Goal: Task Accomplishment & Management: Manage account settings

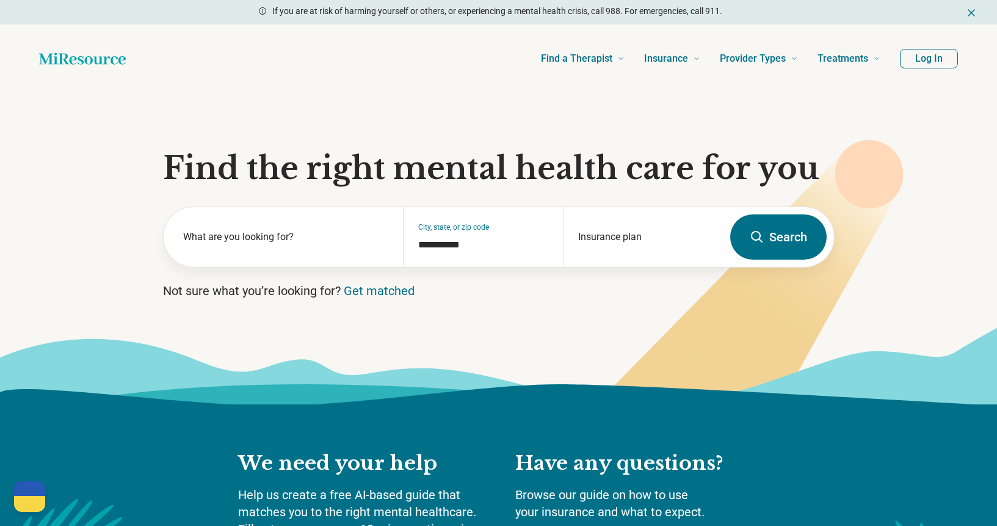
click at [925, 56] on button "Log In" at bounding box center [929, 59] width 58 height 20
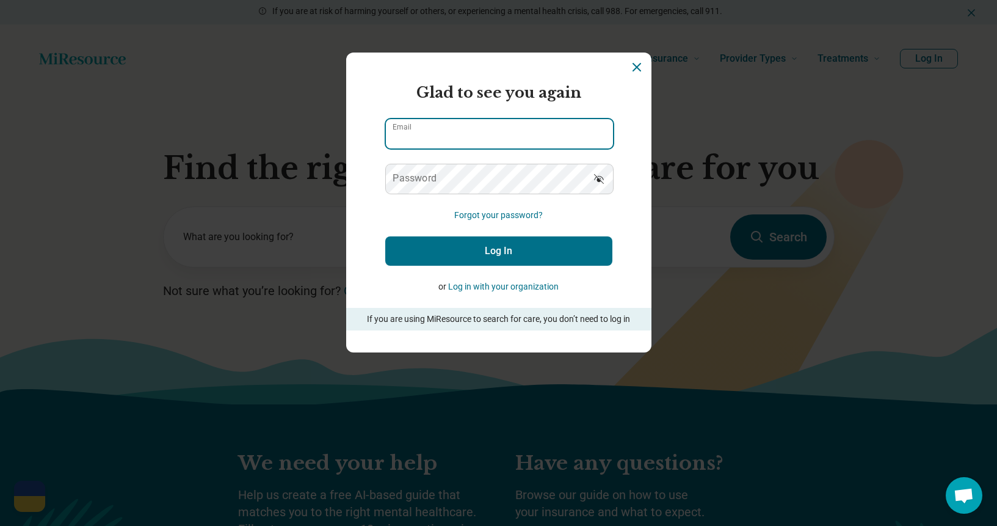
type input "**********"
click at [504, 245] on button "Log In" at bounding box center [498, 250] width 227 height 29
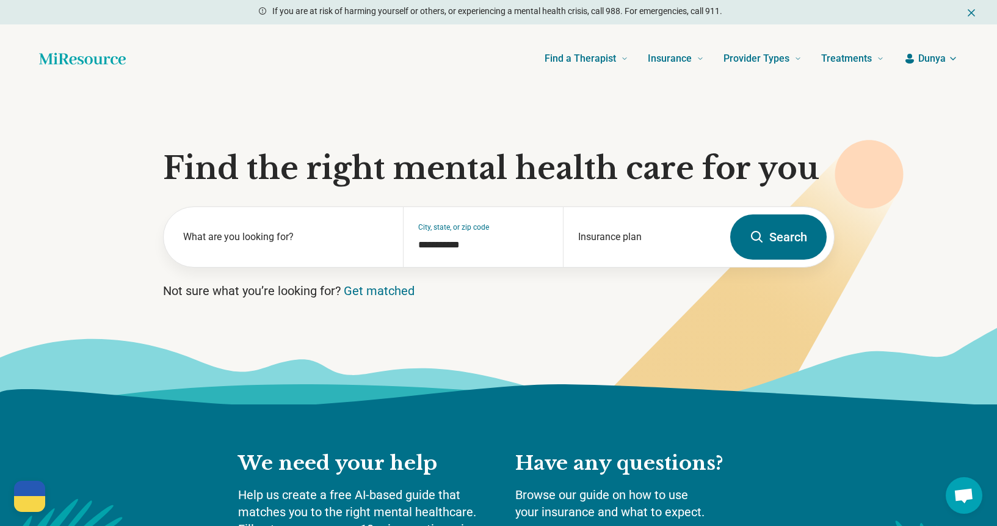
click at [936, 58] on span "Dunya" at bounding box center [931, 58] width 27 height 15
click at [911, 98] on link "My dashboard" at bounding box center [917, 95] width 82 height 32
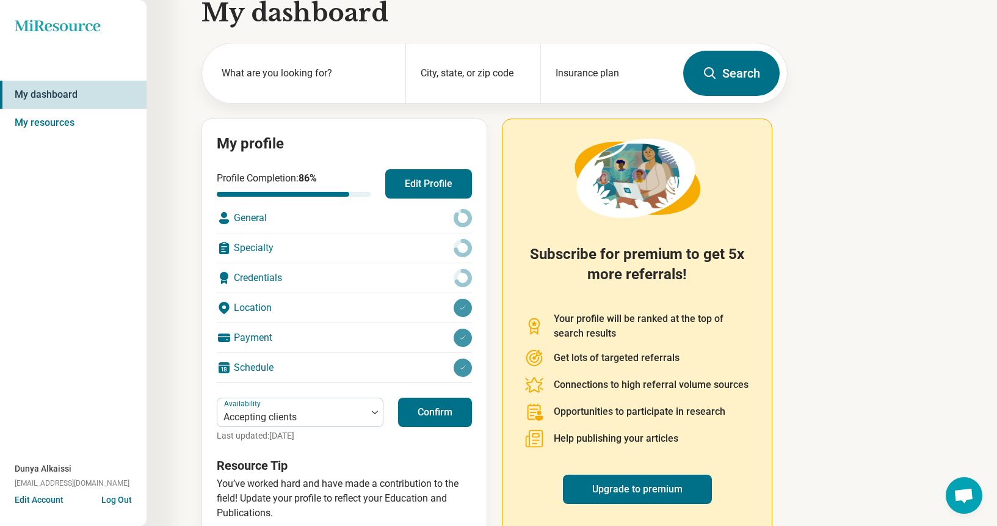
scroll to position [50, 0]
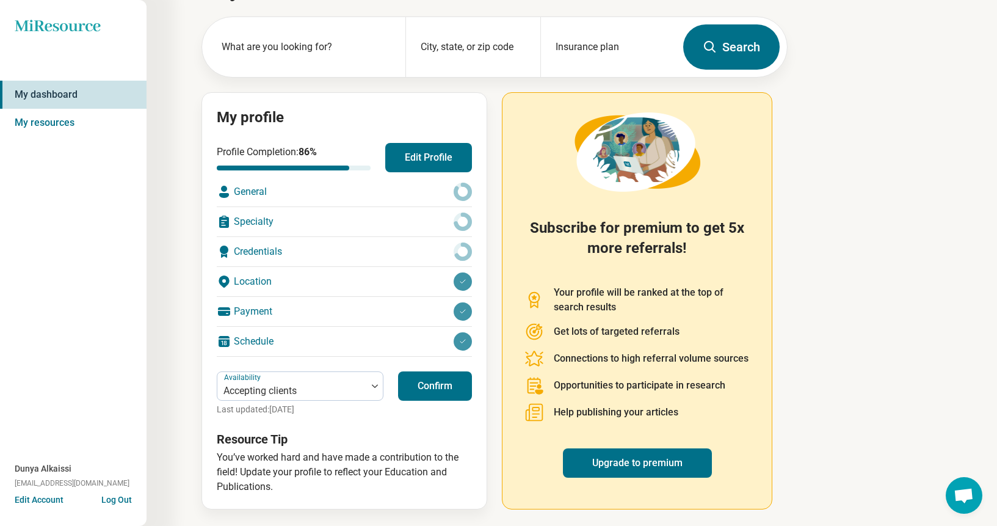
click at [423, 384] on button "Confirm" at bounding box center [435, 385] width 74 height 29
click at [410, 151] on button "Edit Profile" at bounding box center [428, 157] width 87 height 29
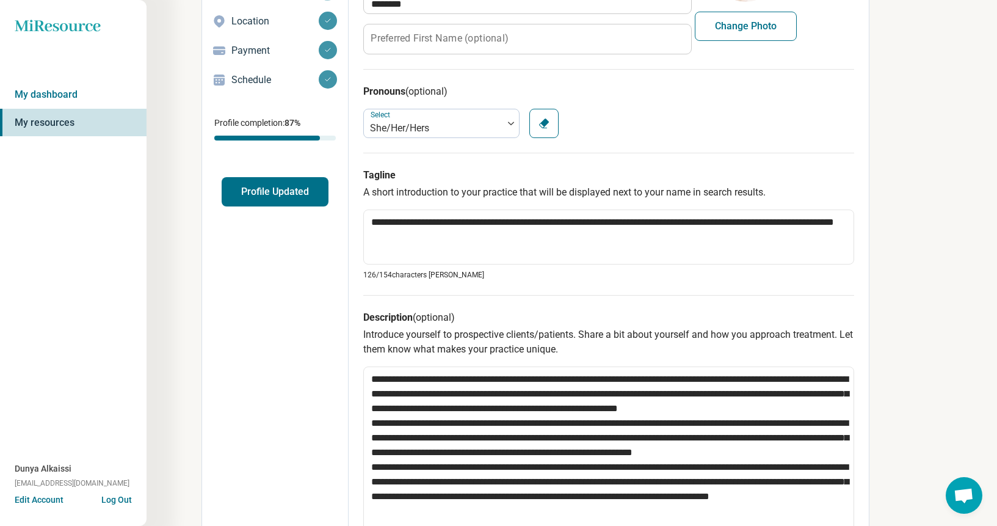
scroll to position [442, 0]
